Goal: Check status: Check status

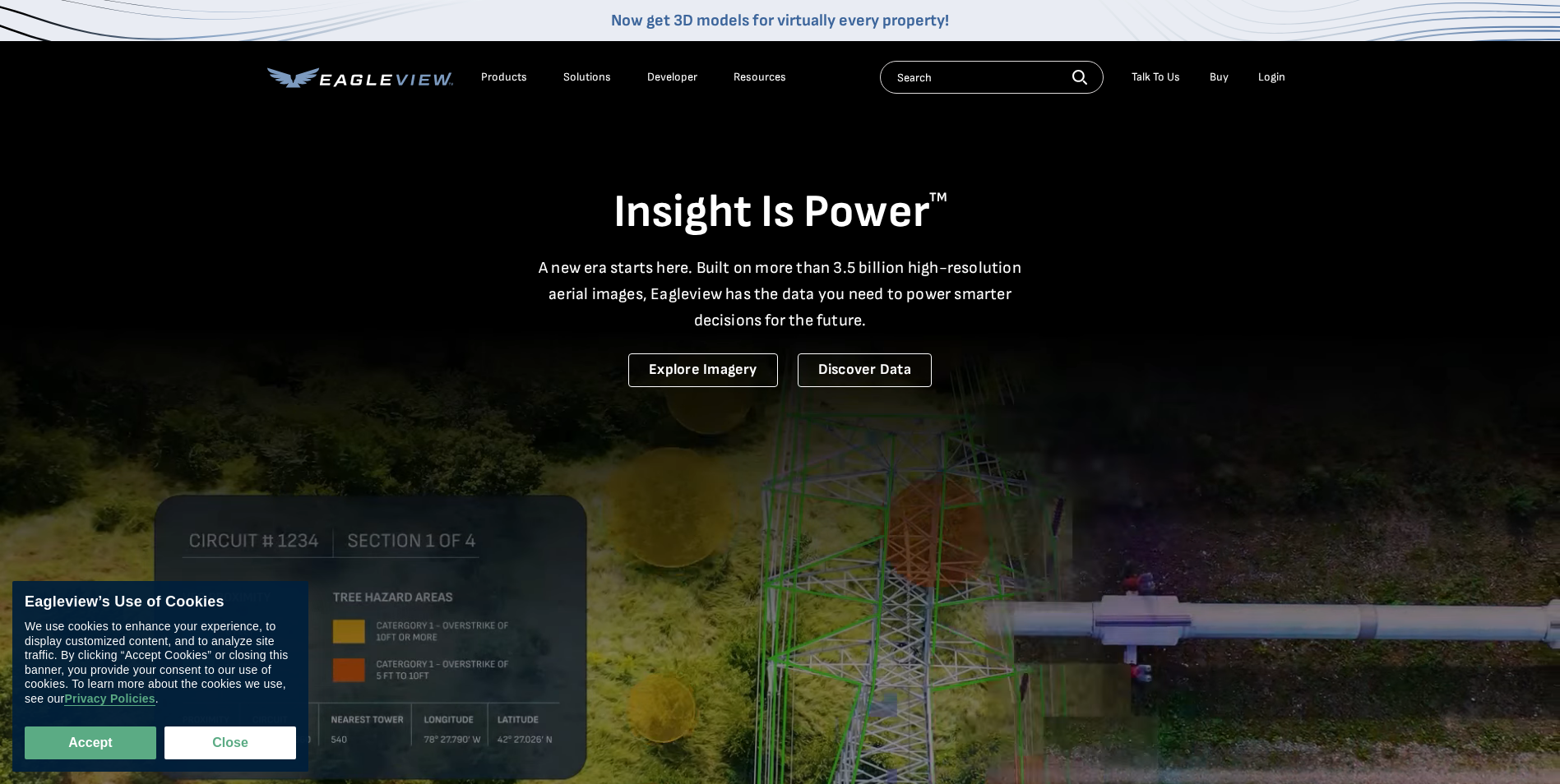
click at [1269, 80] on div "Login" at bounding box center [1272, 77] width 27 height 15
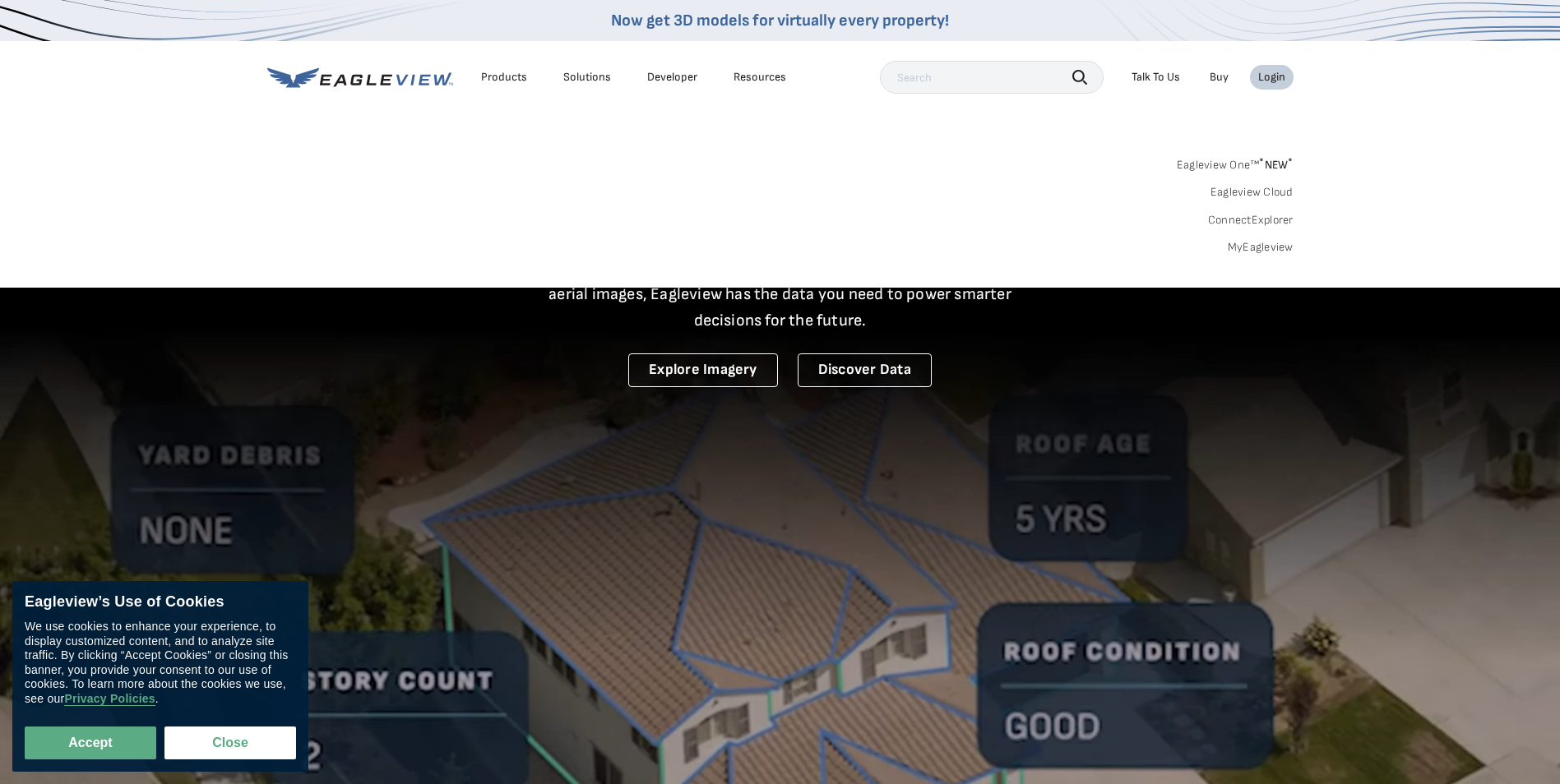
click at [125, 124] on nav "Now get 3D models for virtually every property! Products Solutions Developer Re…" at bounding box center [780, 144] width 1560 height 288
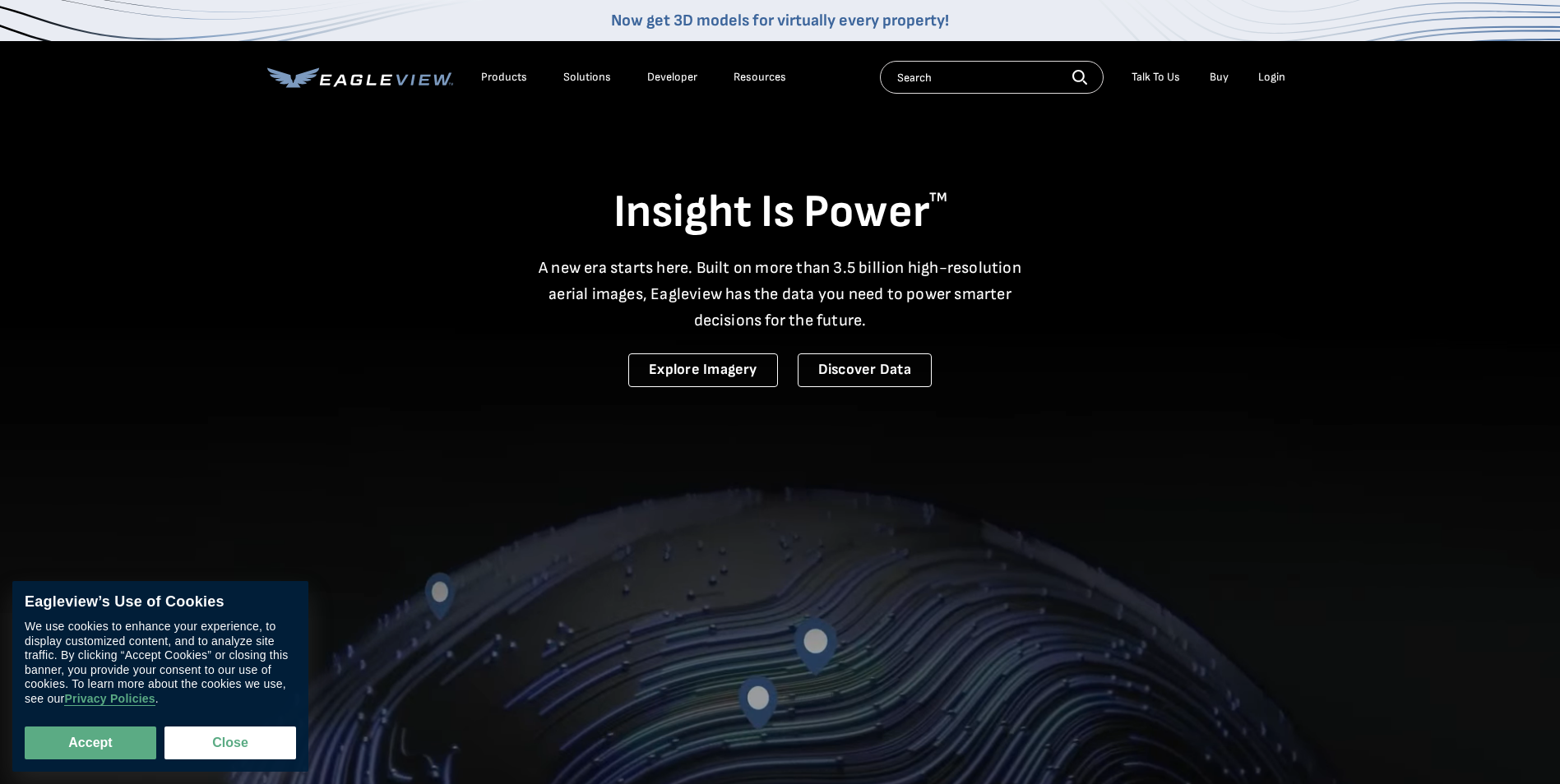
click at [1272, 79] on div "Login" at bounding box center [1272, 77] width 27 height 15
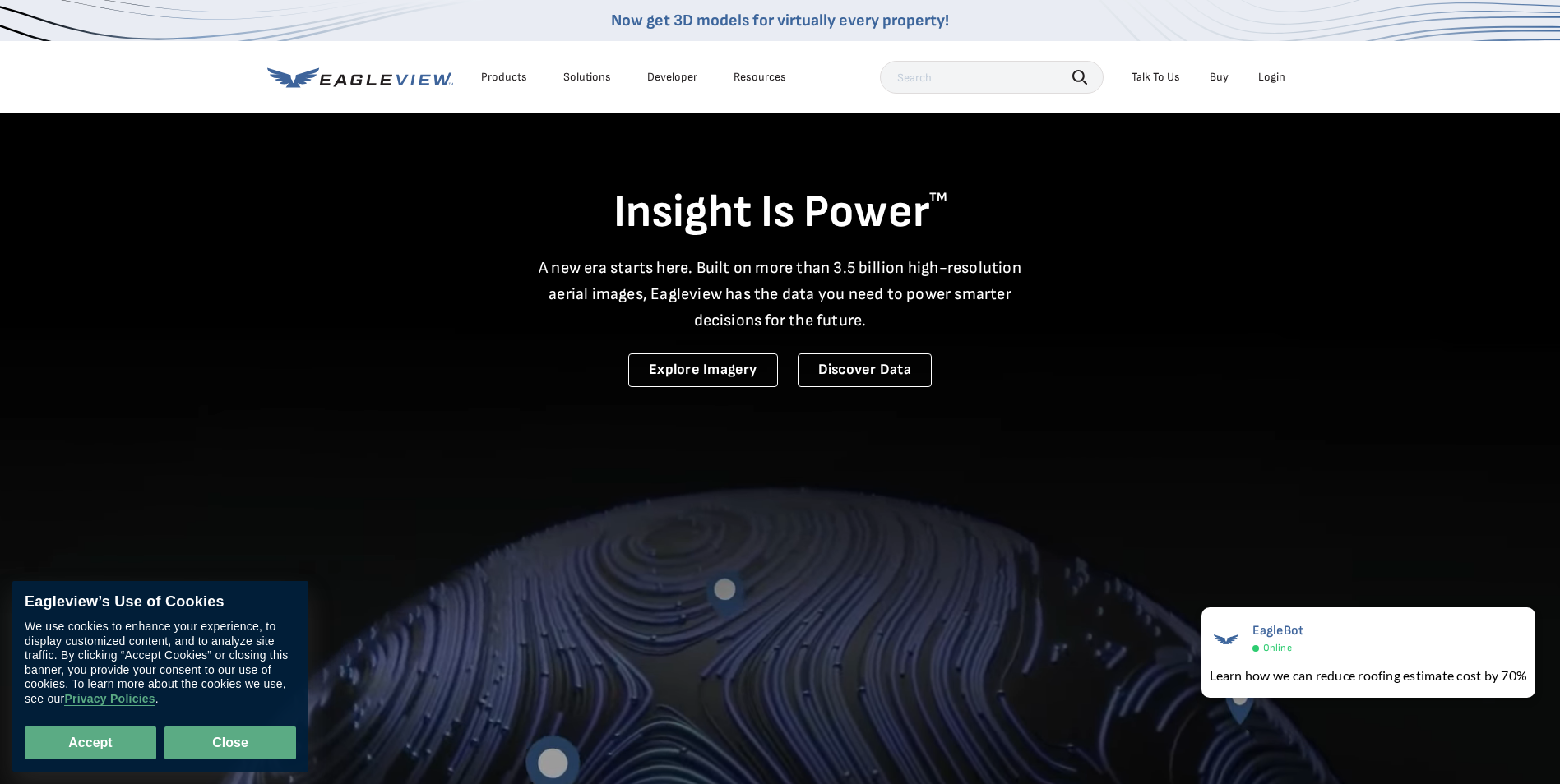
click at [208, 743] on button "Close" at bounding box center [230, 743] width 131 height 33
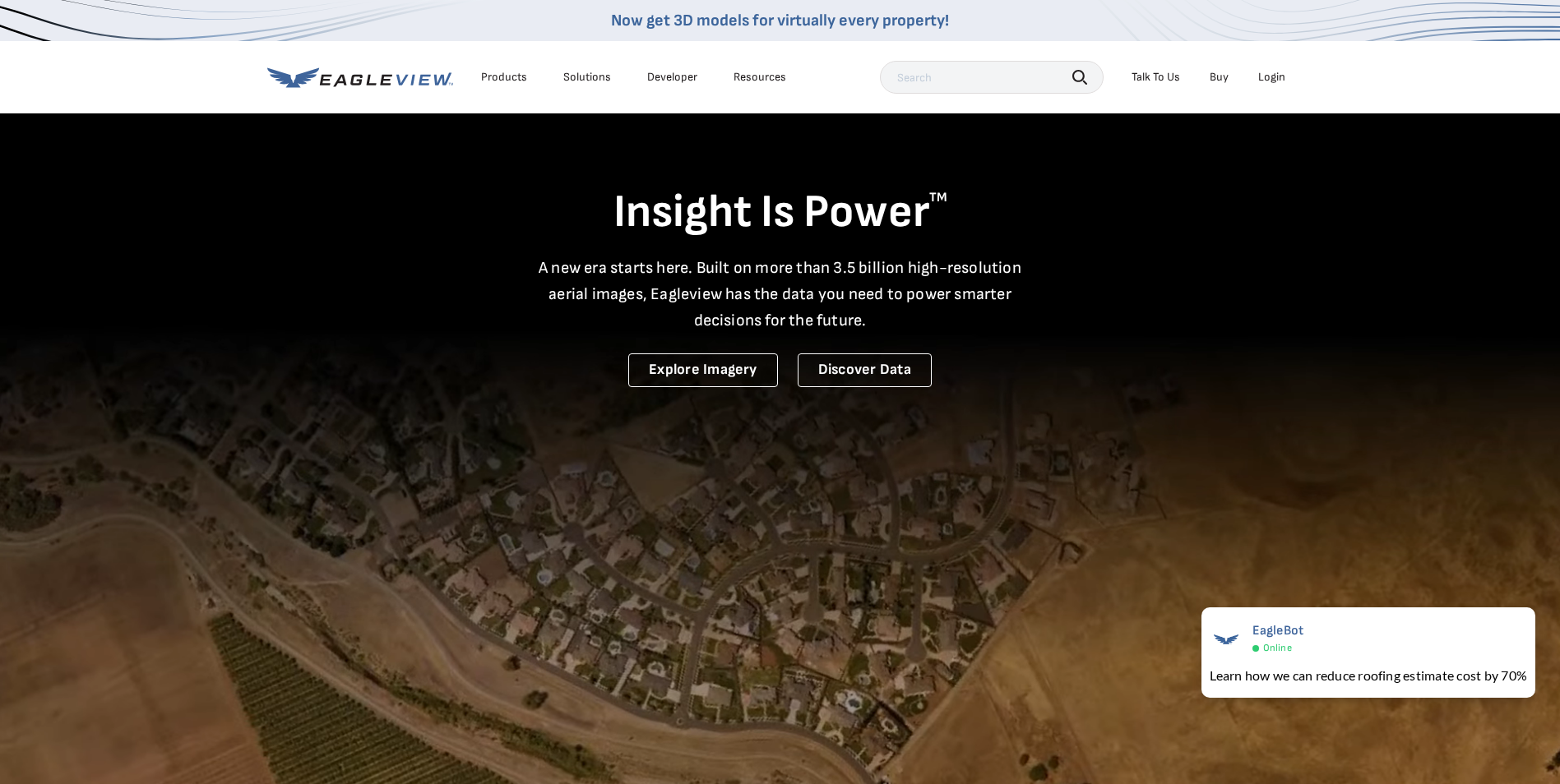
click at [1274, 76] on div "Login" at bounding box center [1272, 77] width 27 height 15
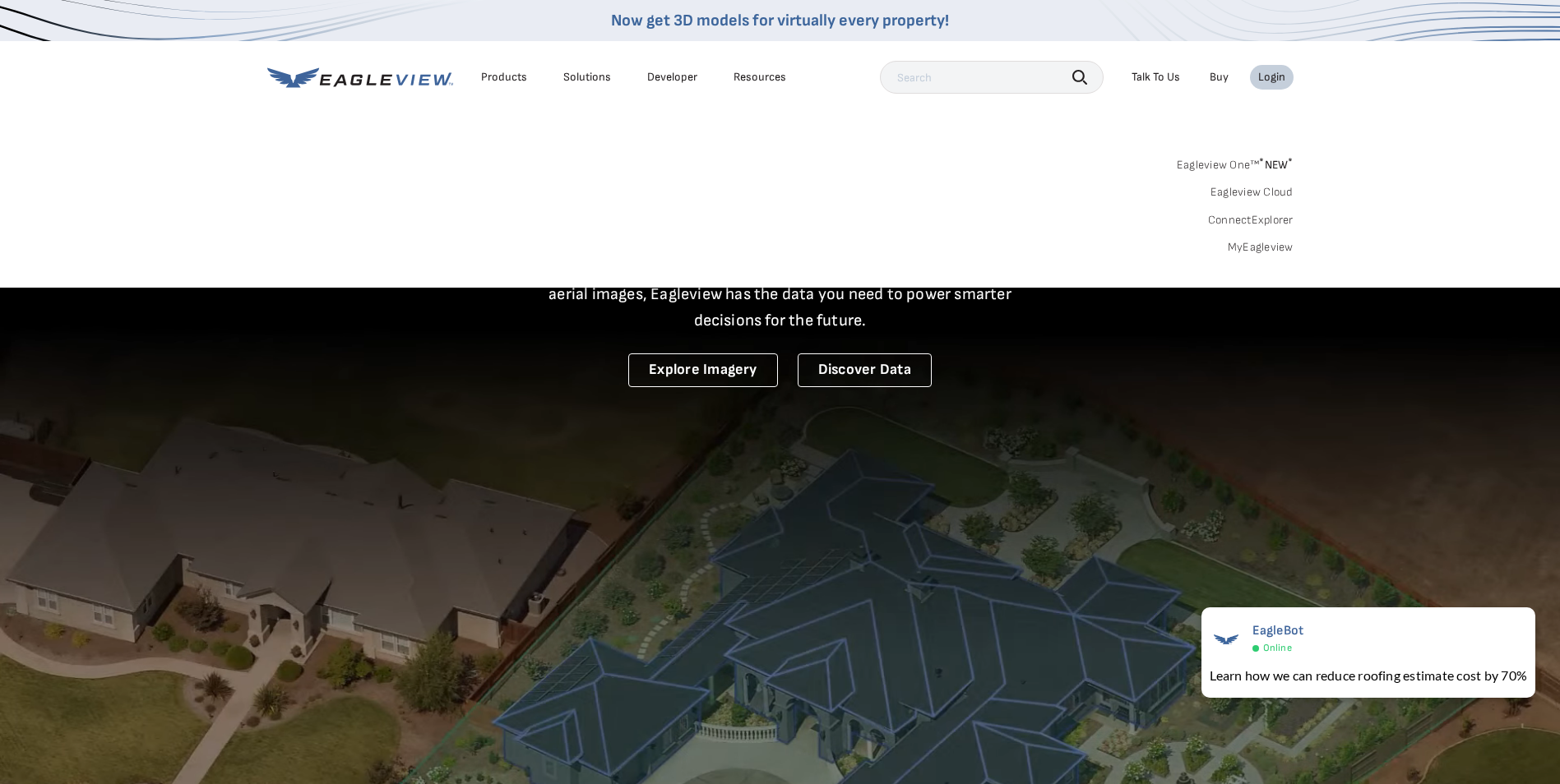
click at [1248, 247] on link "MyEagleview" at bounding box center [1261, 247] width 66 height 15
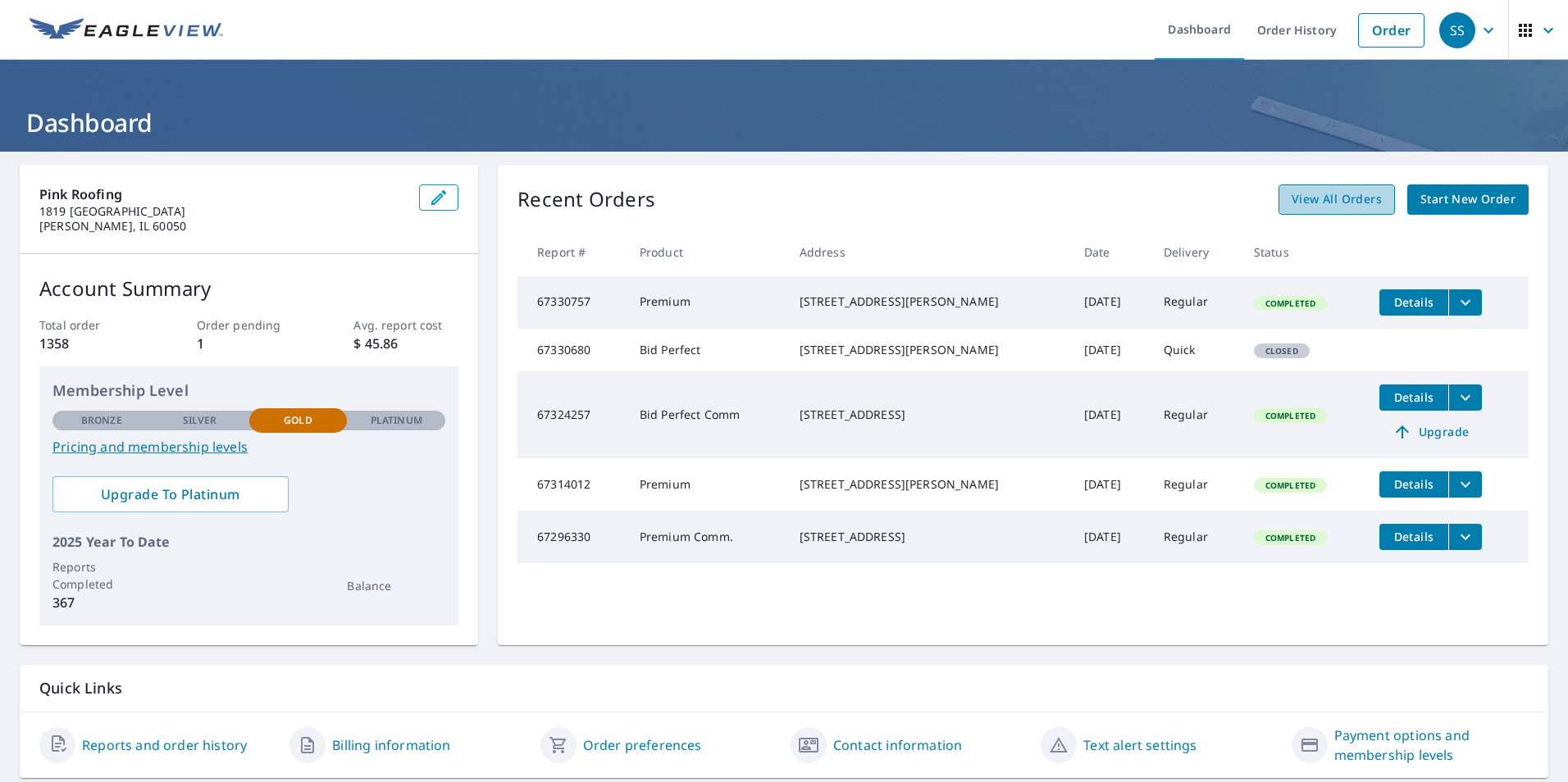
click at [1328, 205] on span "View All Orders" at bounding box center [1337, 200] width 90 height 21
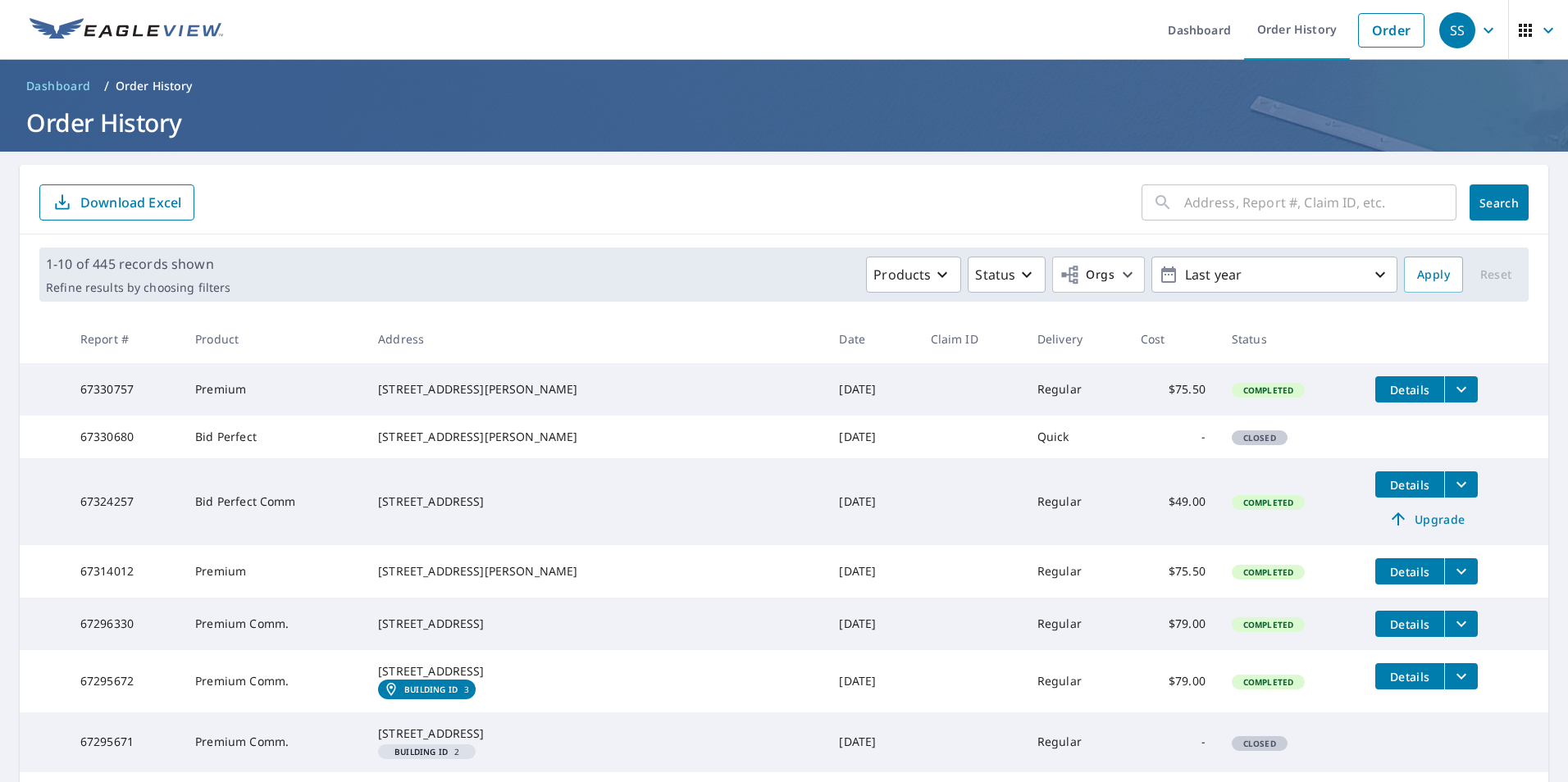
click at [1233, 193] on input "text" at bounding box center [1320, 203] width 272 height 46
type input "1425"
click button "Search" at bounding box center [1499, 203] width 59 height 36
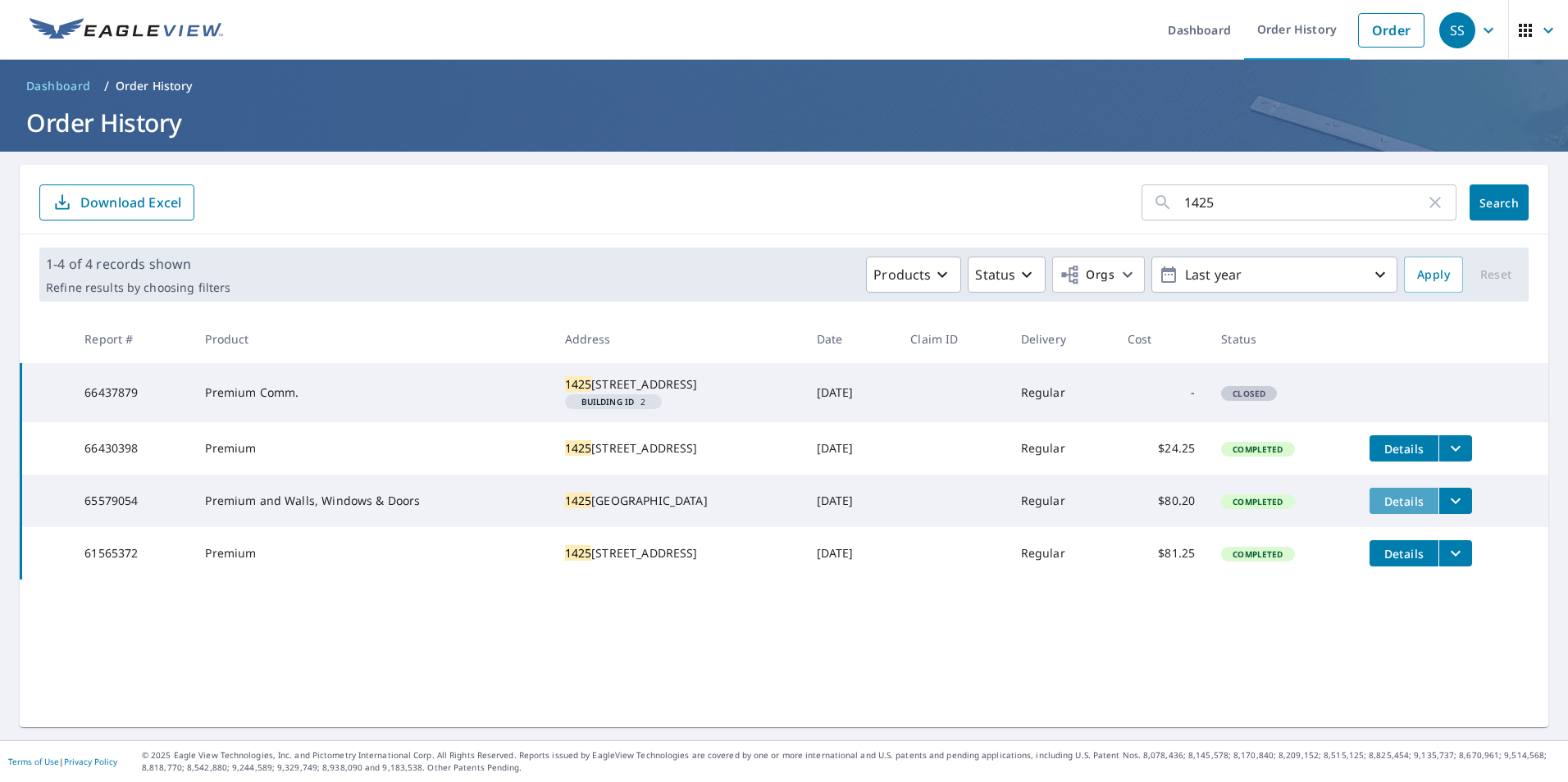
click at [1380, 510] on span "Details" at bounding box center [1404, 501] width 49 height 16
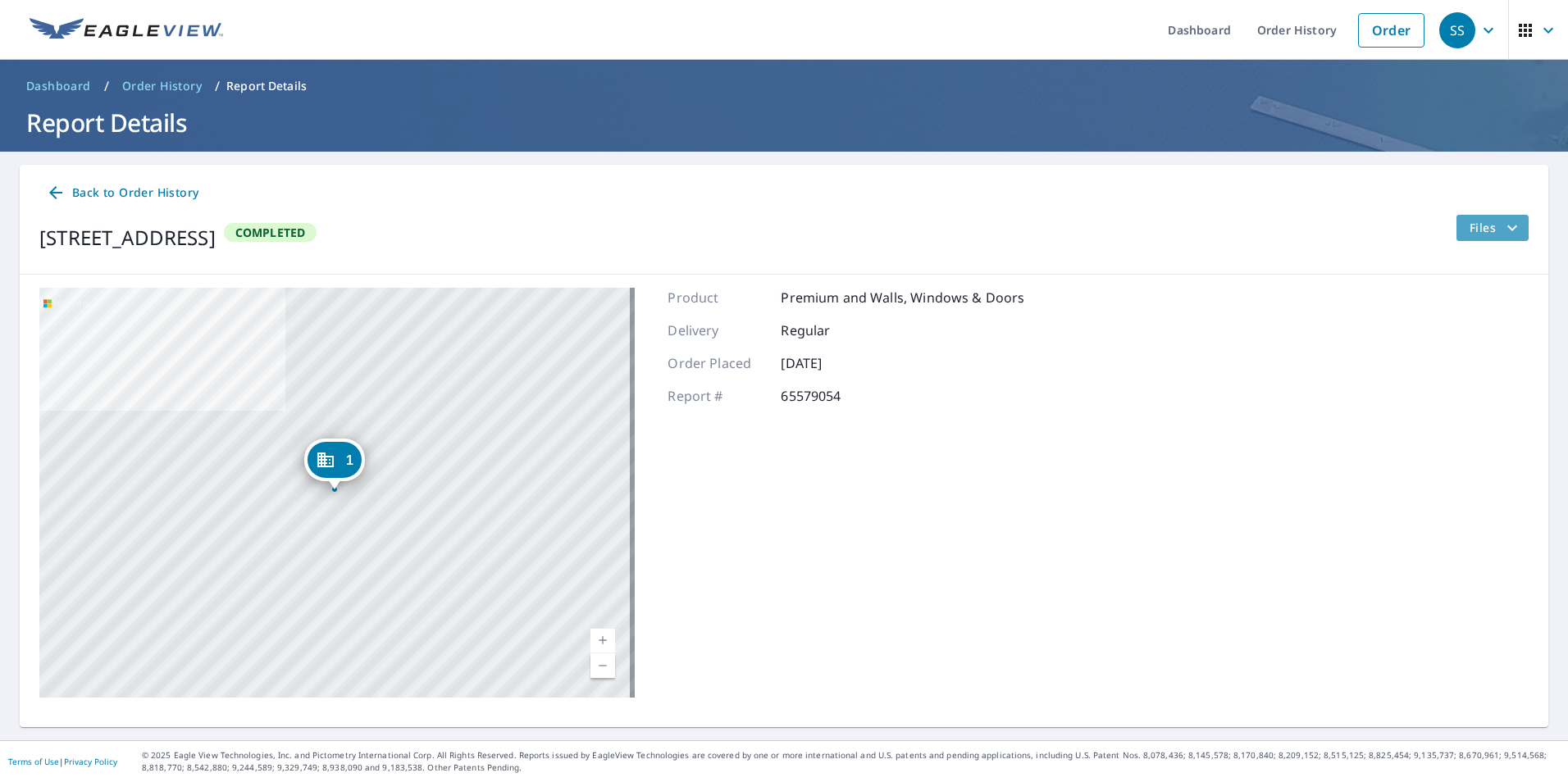
click at [1470, 220] on span "Files" at bounding box center [1496, 228] width 53 height 20
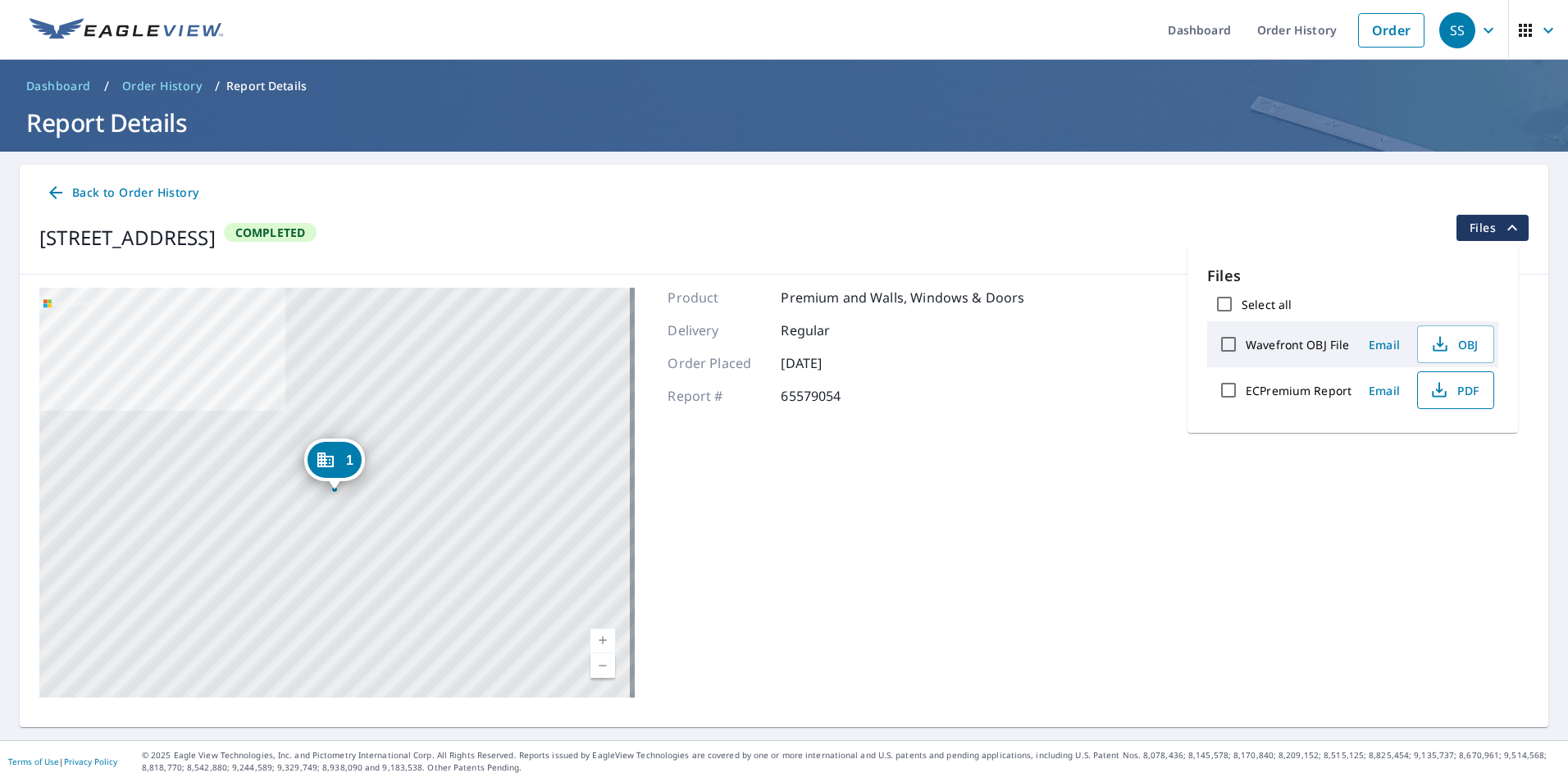
click at [1441, 385] on icon "button" at bounding box center [1439, 390] width 20 height 20
